Goal: Check status

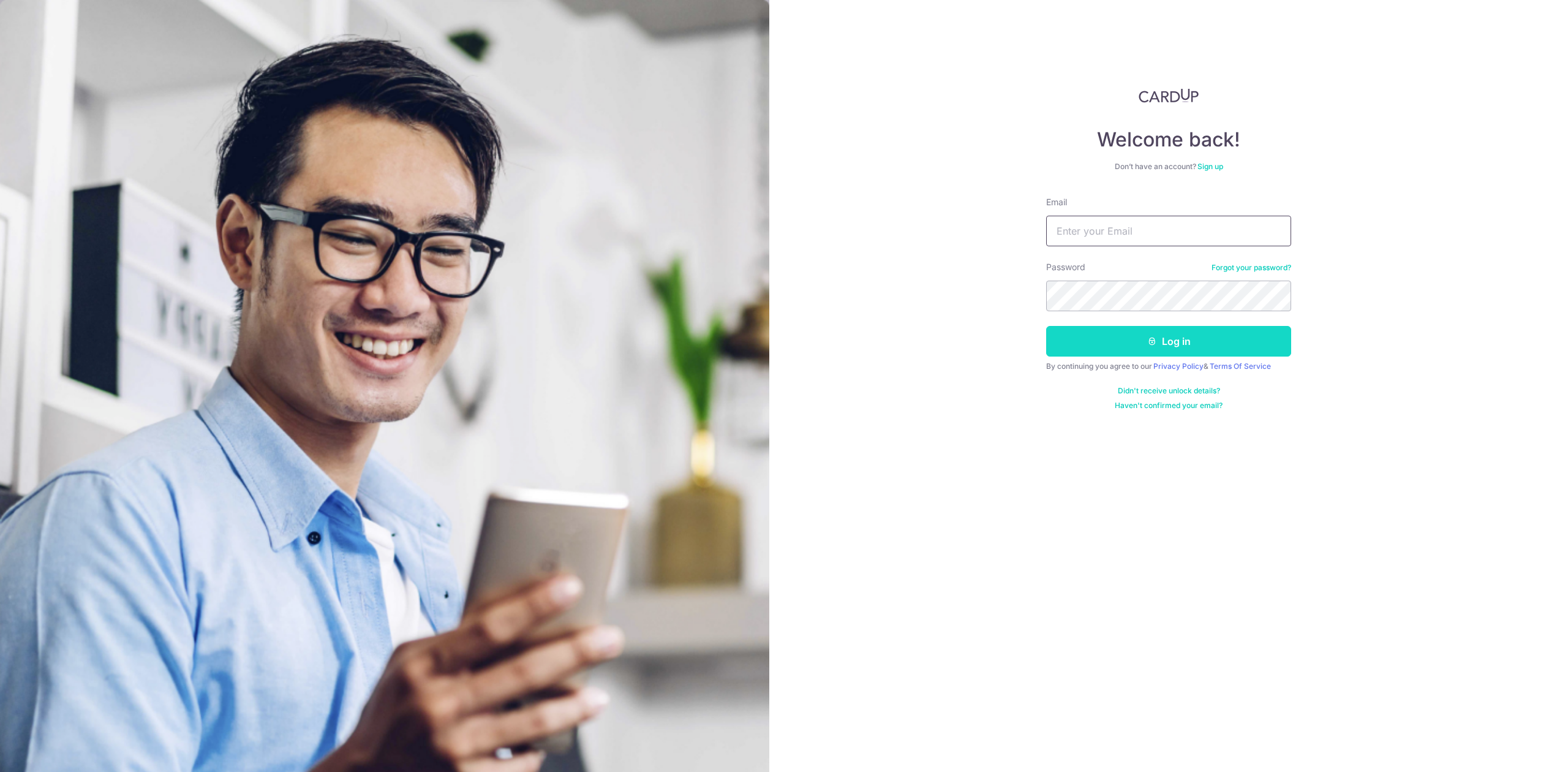
type input "[PERSON_NAME][EMAIL_ADDRESS][DOMAIN_NAME]"
click at [1186, 336] on button "Log in" at bounding box center [1169, 341] width 245 height 30
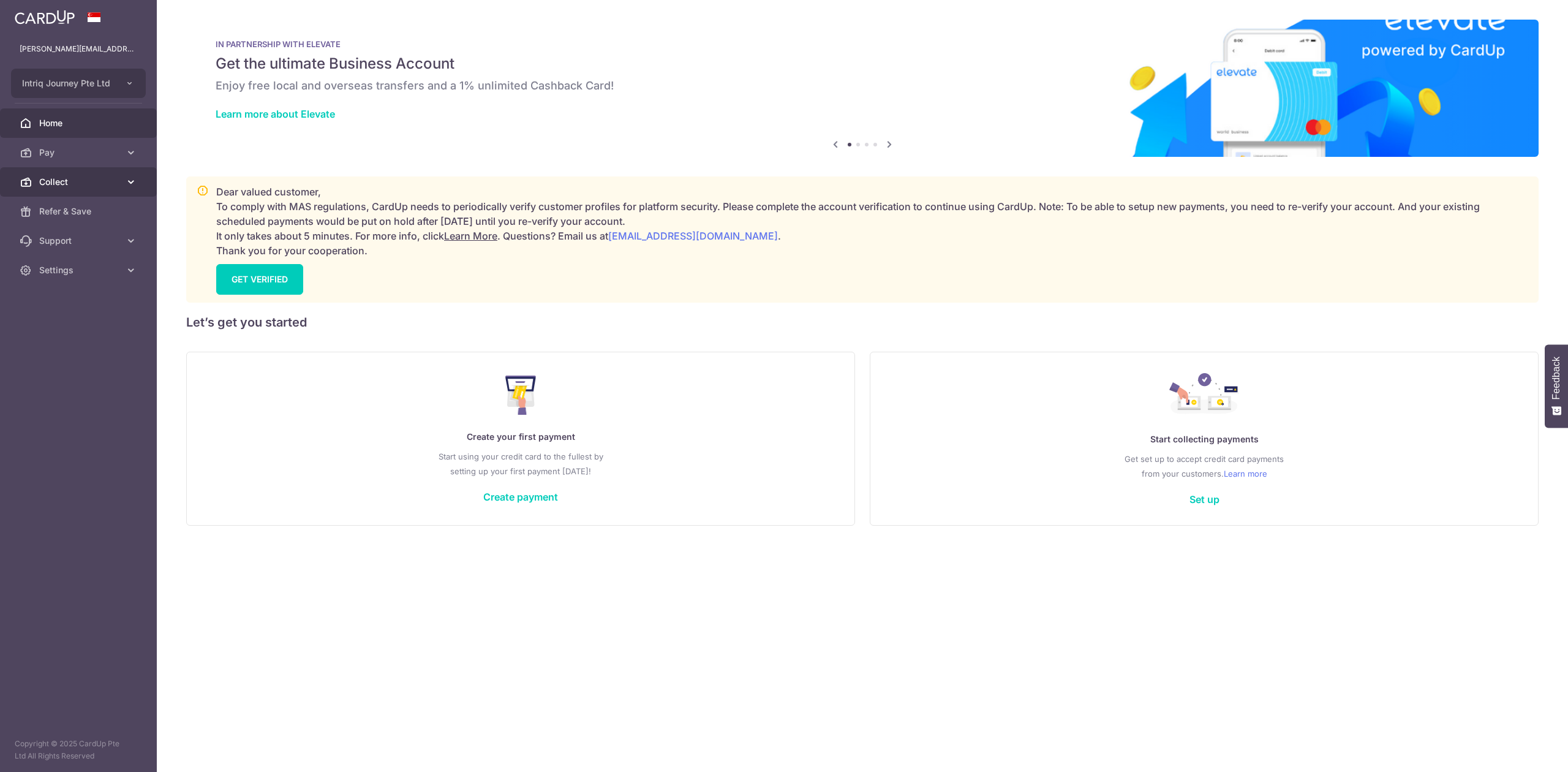
click at [42, 185] on span "Collect" at bounding box center [79, 181] width 81 height 12
click at [58, 214] on span "Dashboard" at bounding box center [79, 211] width 81 height 12
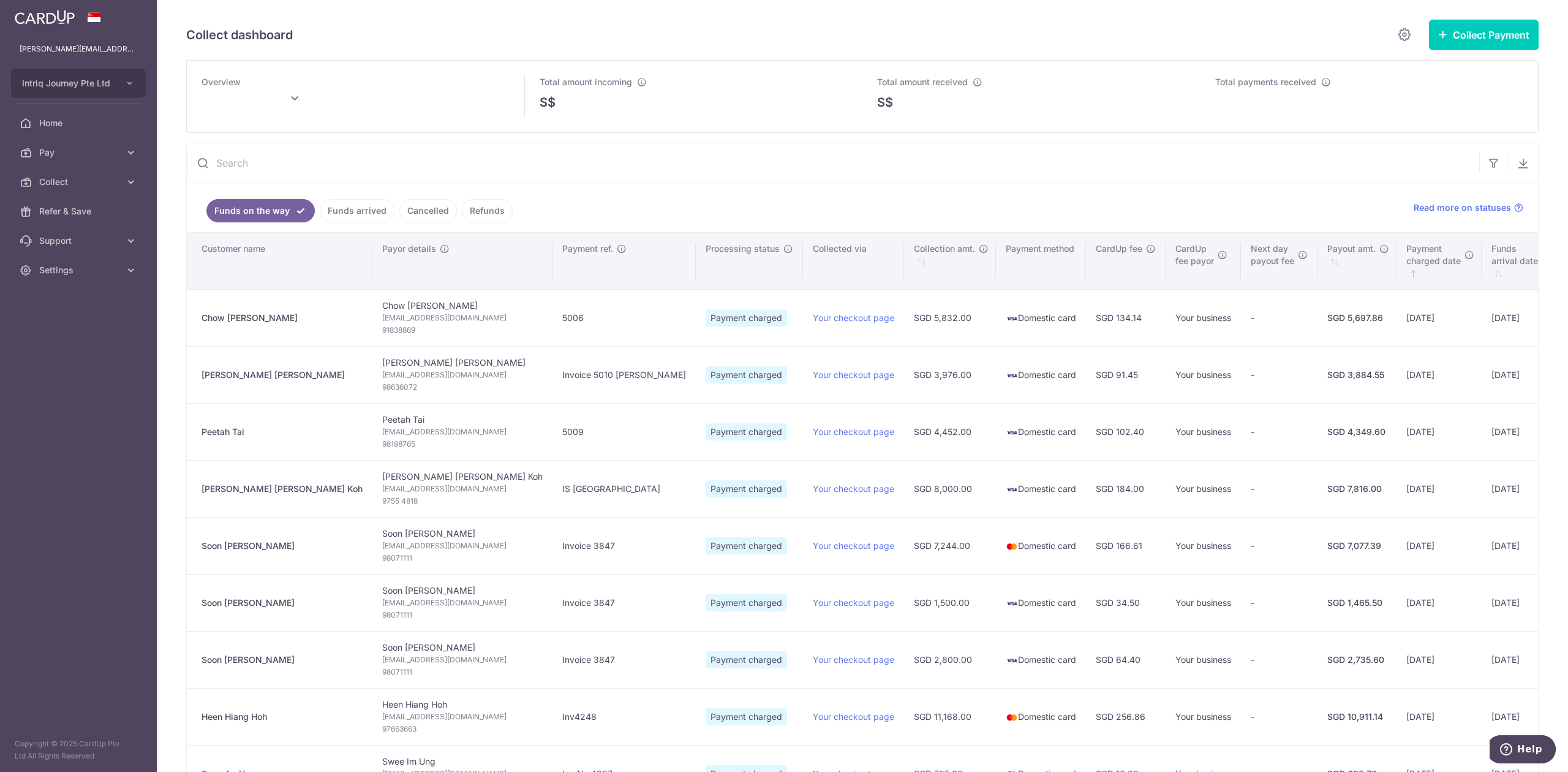
click at [331, 204] on link "Funds arrived" at bounding box center [357, 210] width 75 height 23
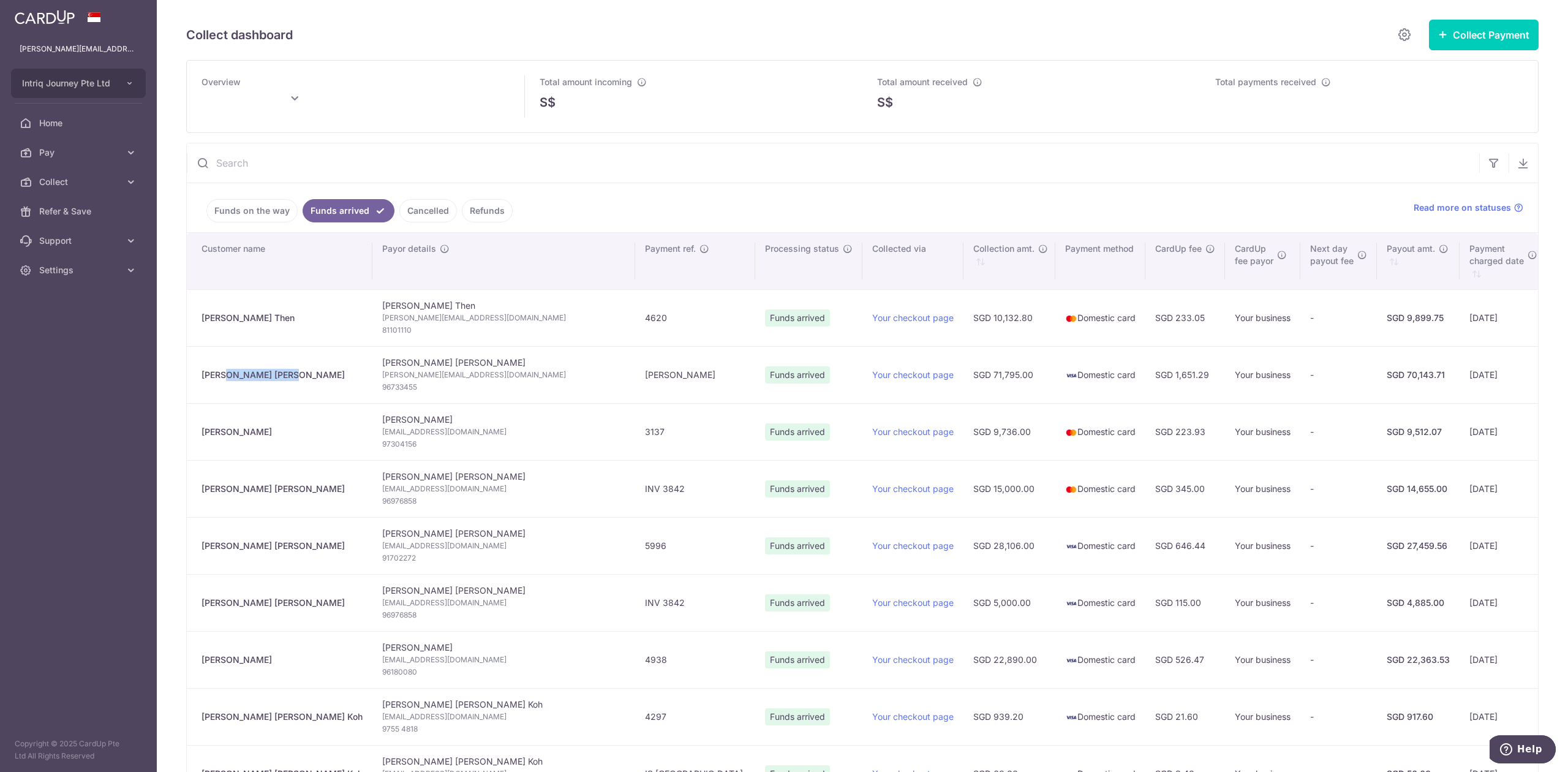
drag, startPoint x: 287, startPoint y: 388, endPoint x: 192, endPoint y: 381, distance: 95.3
click at [192, 381] on td "CHEE MENG SIOW" at bounding box center [279, 374] width 185 height 57
copy div "CHEE MENG SIOW"
type input "September 2025"
drag, startPoint x: 265, startPoint y: 313, endPoint x: 196, endPoint y: 332, distance: 71.6
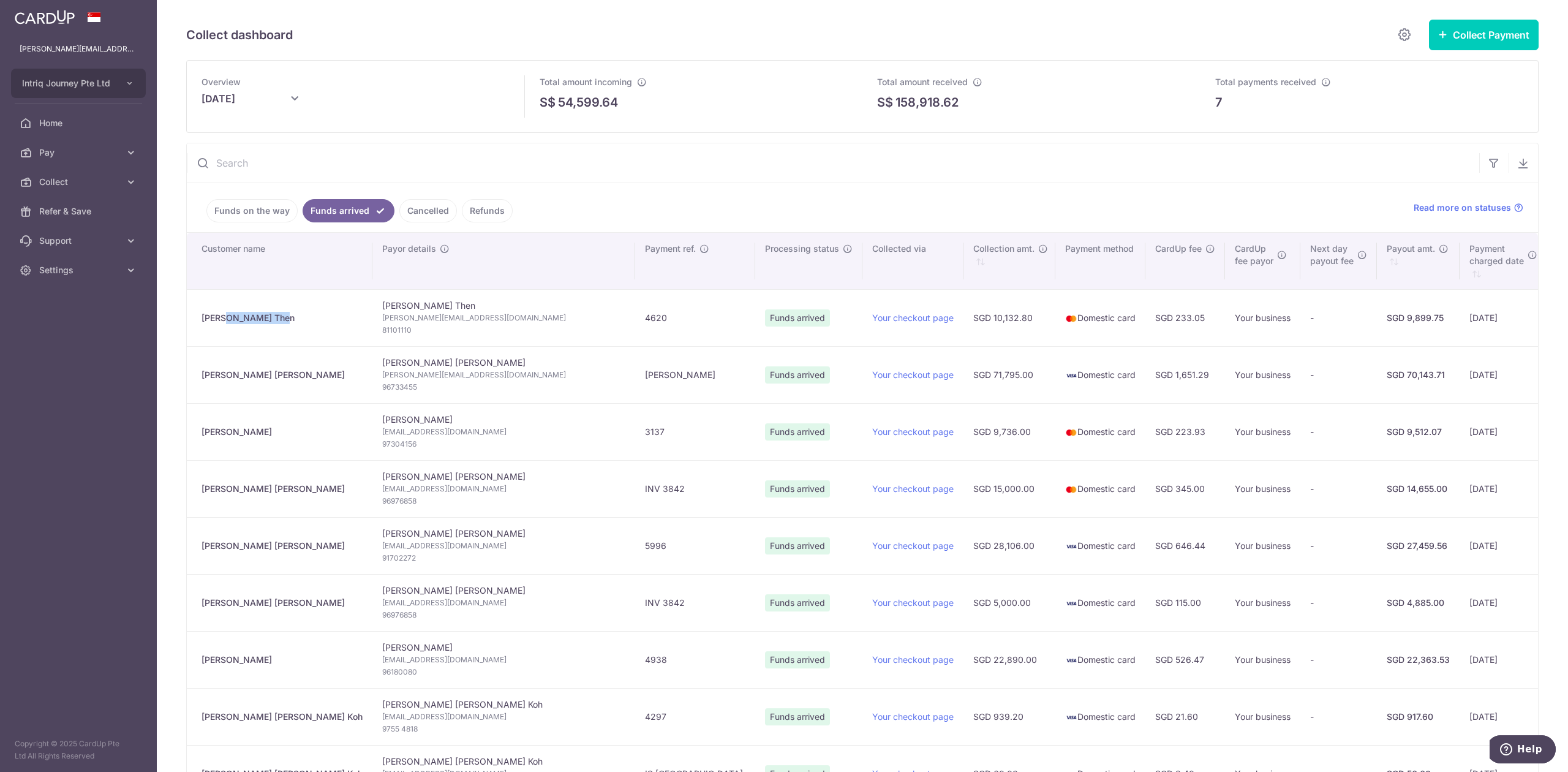
click at [196, 332] on td "Jeffrey Then" at bounding box center [279, 317] width 185 height 57
copy div "Jeffrey Then"
